Goal: Find specific page/section: Find specific page/section

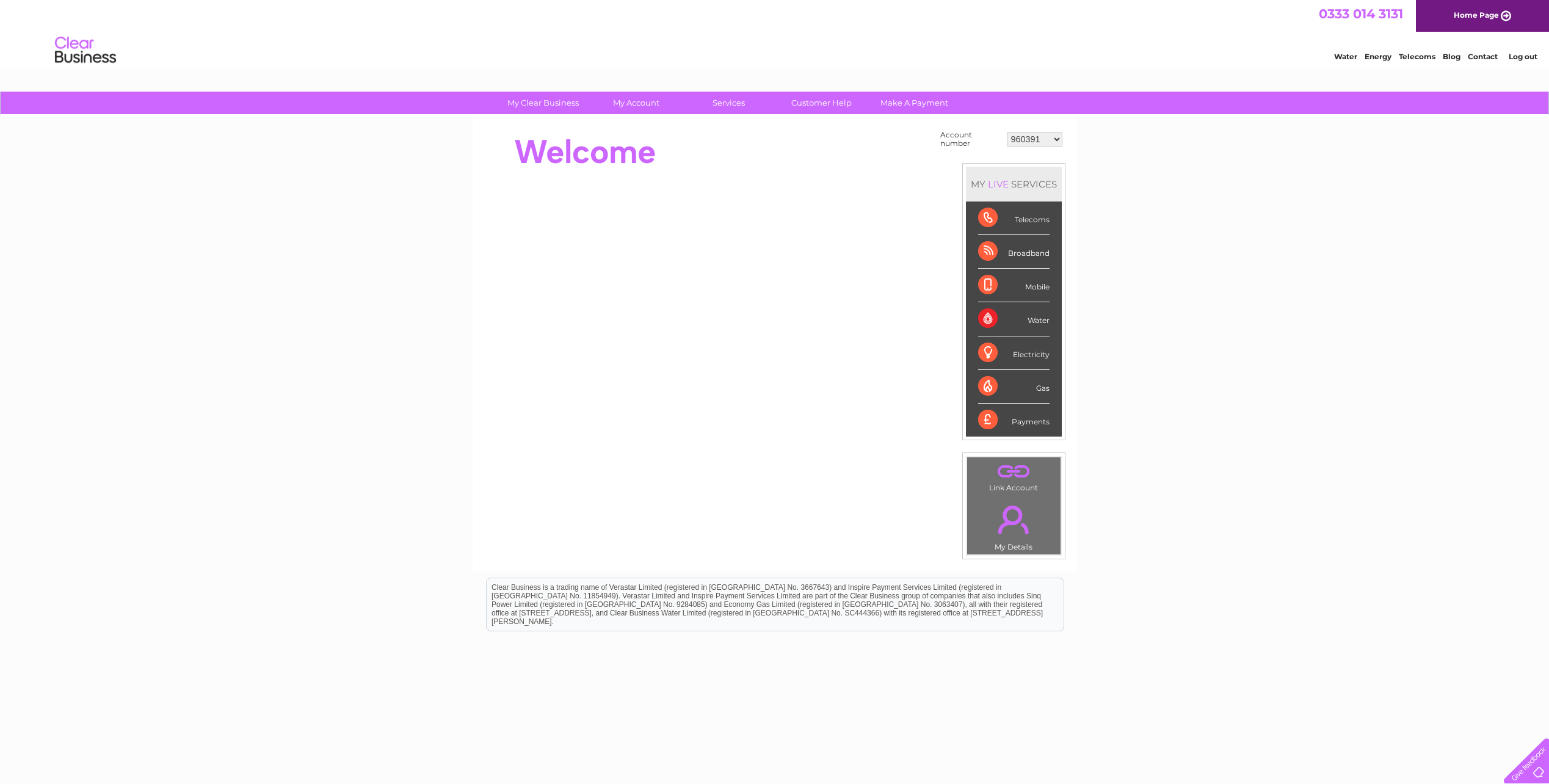
click at [1065, 137] on div "Account number 960391 966866 970106 30322560 MY LIVE SERVICES Telecoms Broadban…" at bounding box center [775, 343] width 605 height 456
click at [1055, 138] on select "960391 966866 970106 30322560" at bounding box center [1034, 140] width 56 height 15
select select "30322560"
click at [1007, 132] on select "960391 966866 970106 30322560" at bounding box center [1034, 140] width 56 height 15
click at [1341, 54] on link "Water" at bounding box center [1346, 57] width 24 height 9
